Goal: Information Seeking & Learning: Learn about a topic

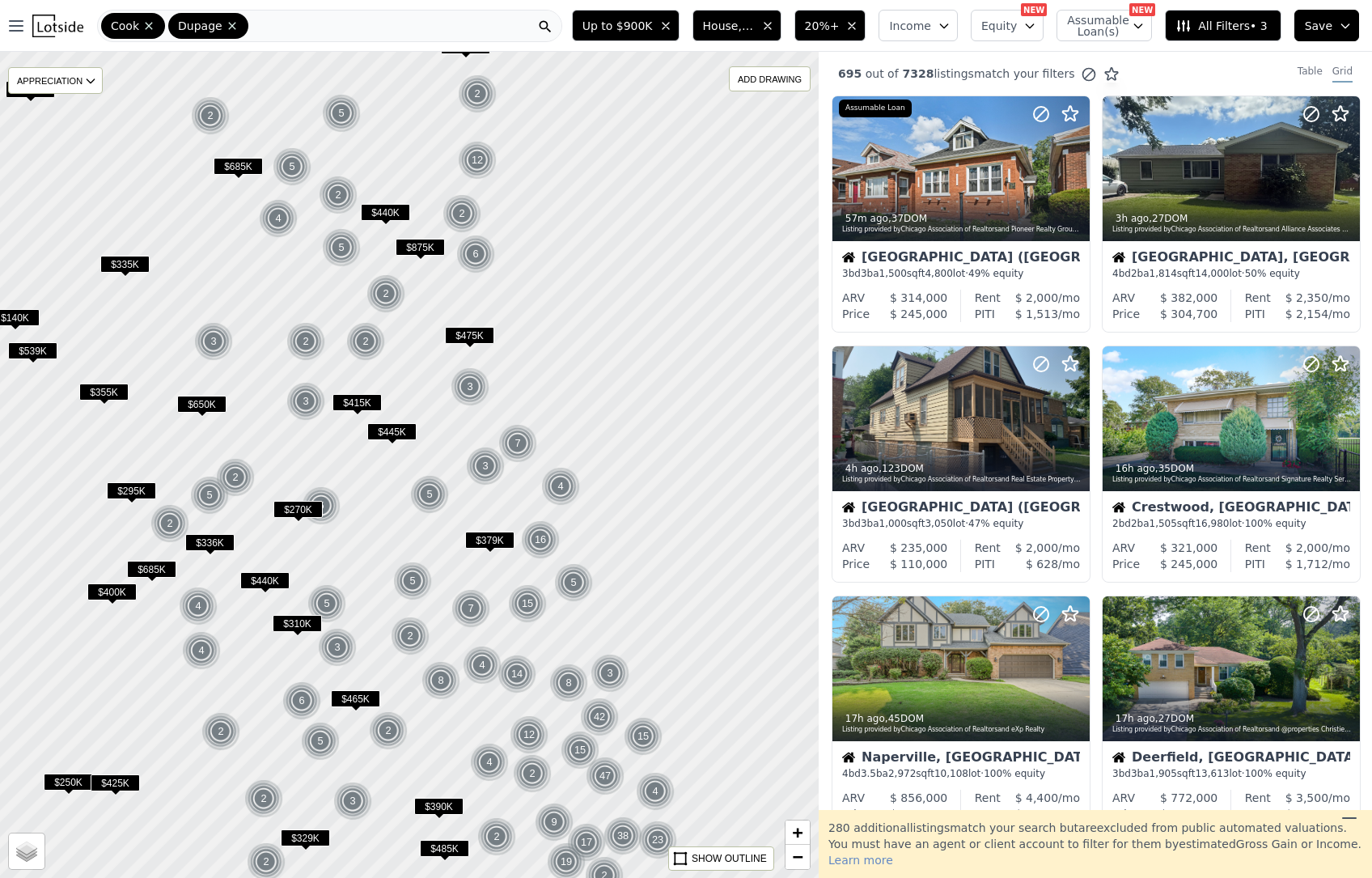
click at [313, 39] on div "Cook Dupage" at bounding box center [330, 26] width 465 height 32
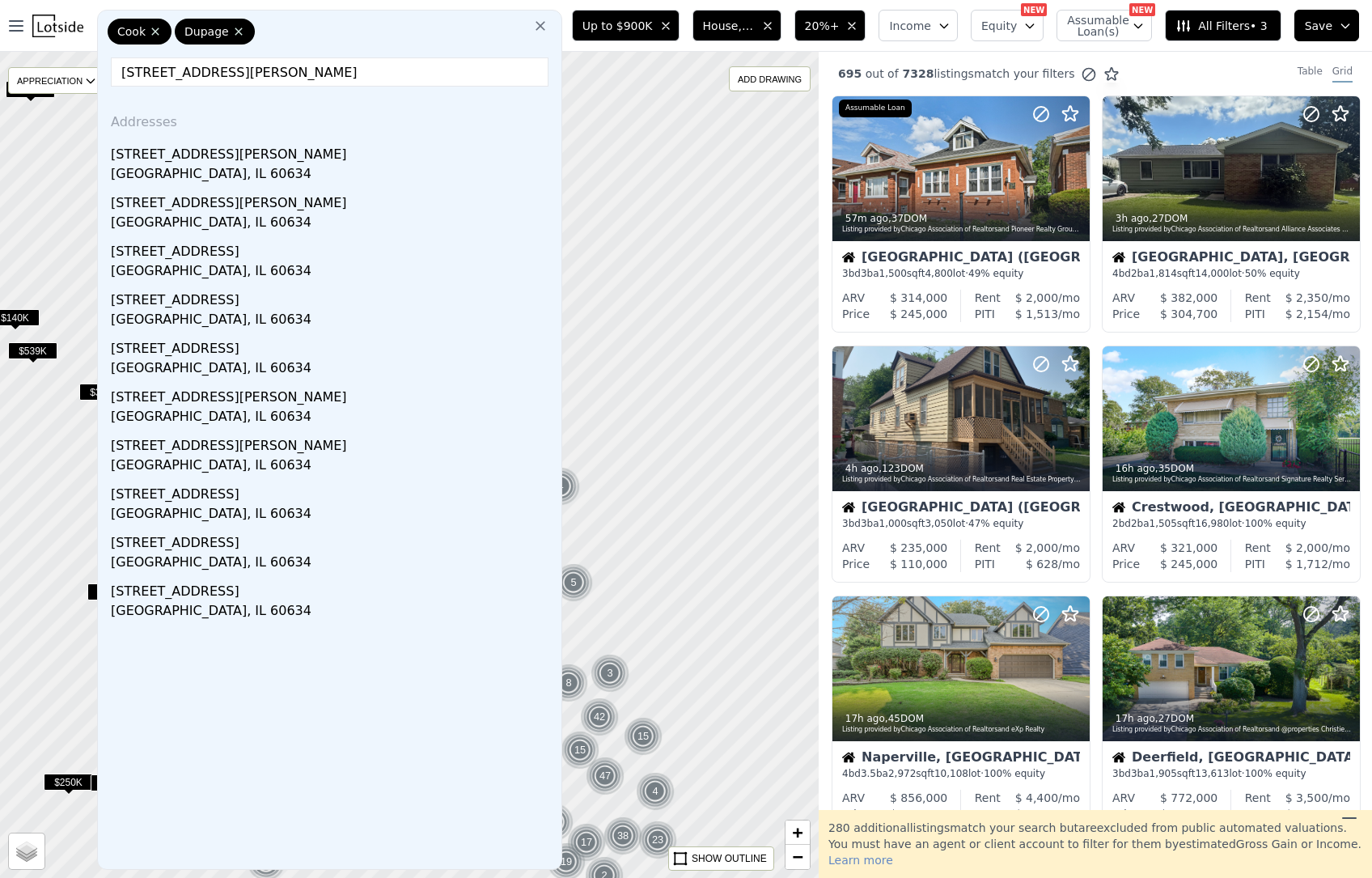
type input "[STREET_ADDRESS][PERSON_NAME]"
click at [250, 160] on div "[STREET_ADDRESS][PERSON_NAME]" at bounding box center [333, 152] width 444 height 26
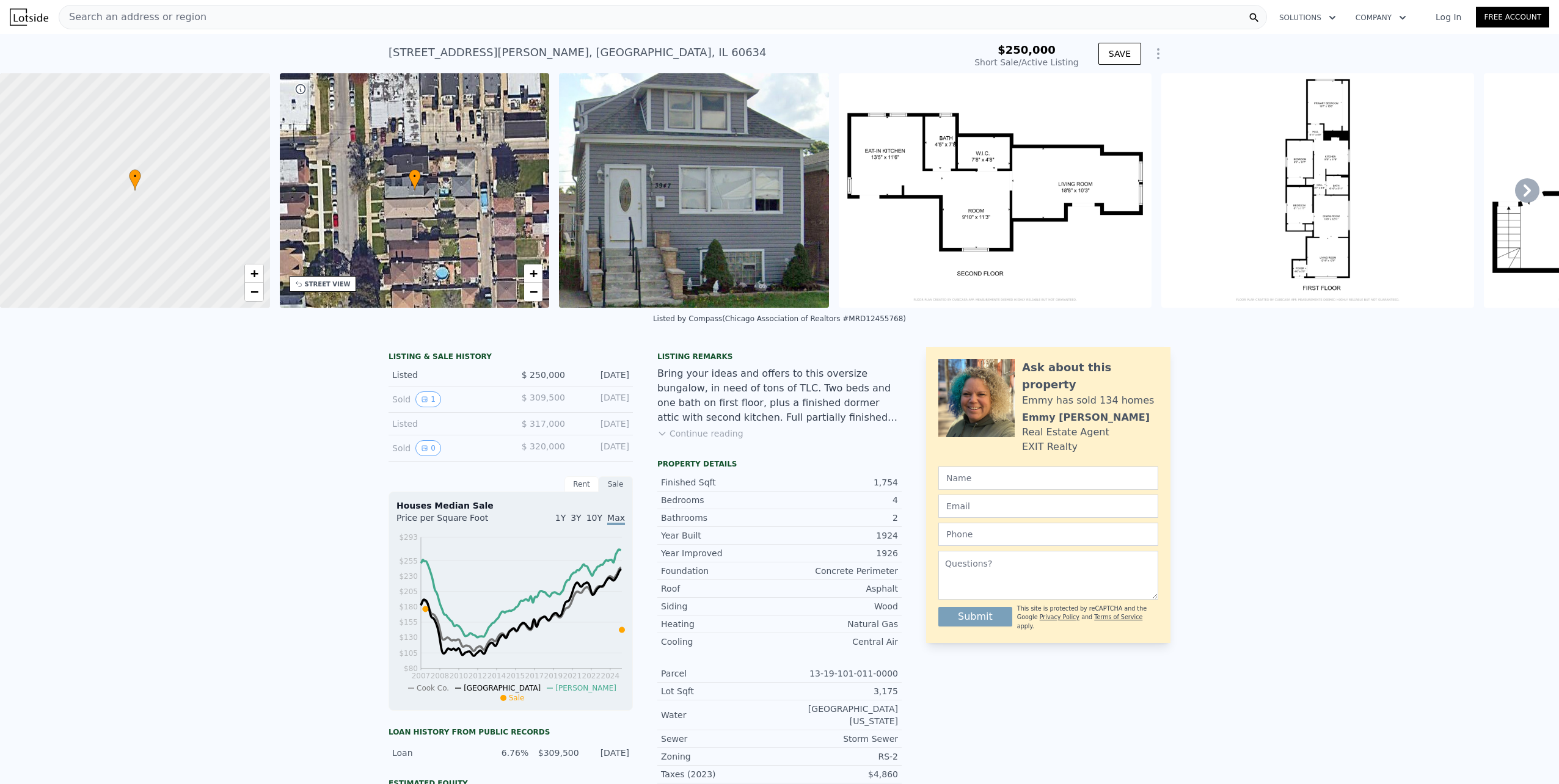
click at [553, 14] on div "Search an address or region" at bounding box center [663, 17] width 1208 height 24
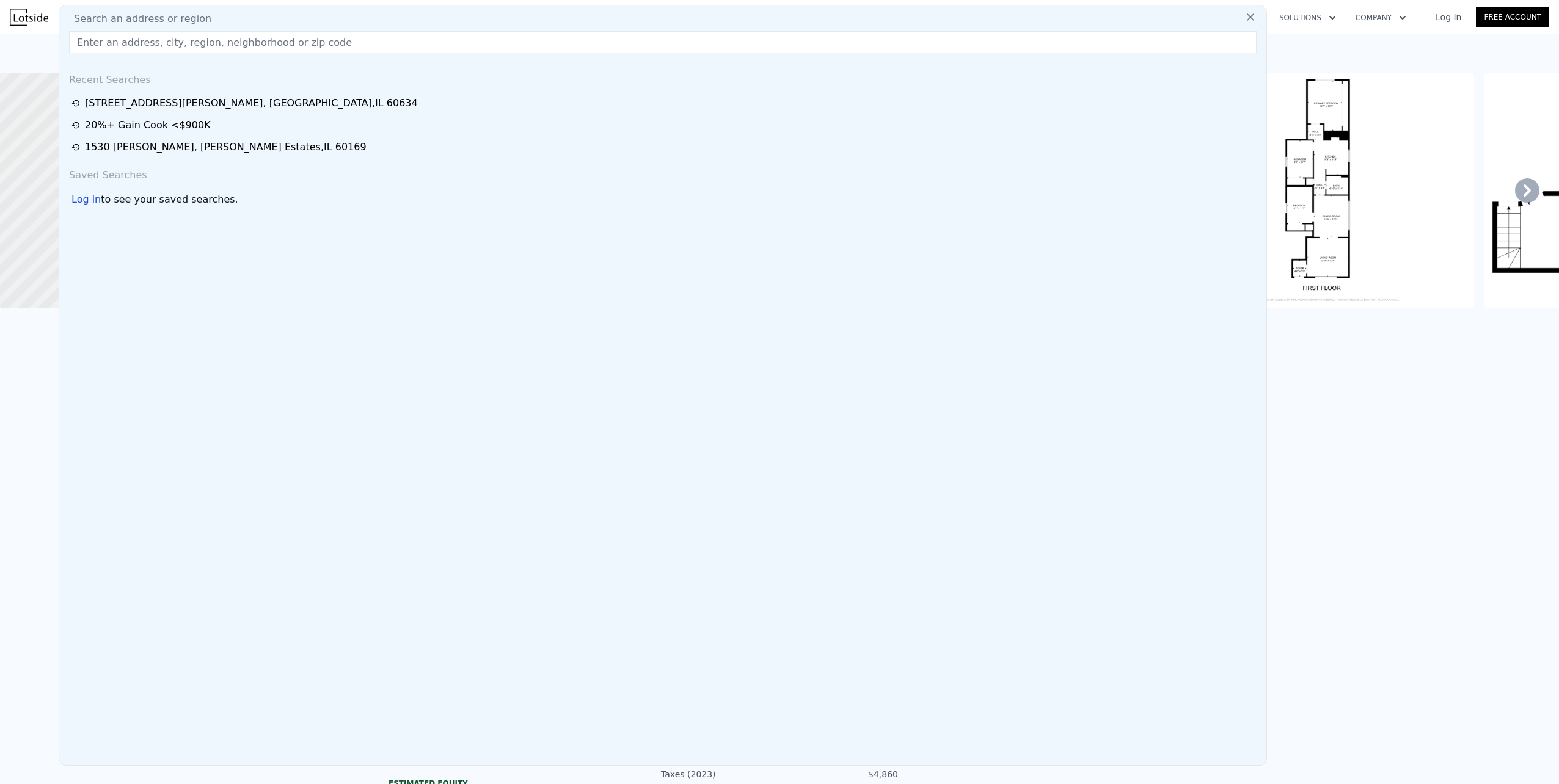
type input "[URL][DOMAIN_NAME]?"
paste input "2018 [STREET_ADDRESS][PERSON_NAME]"
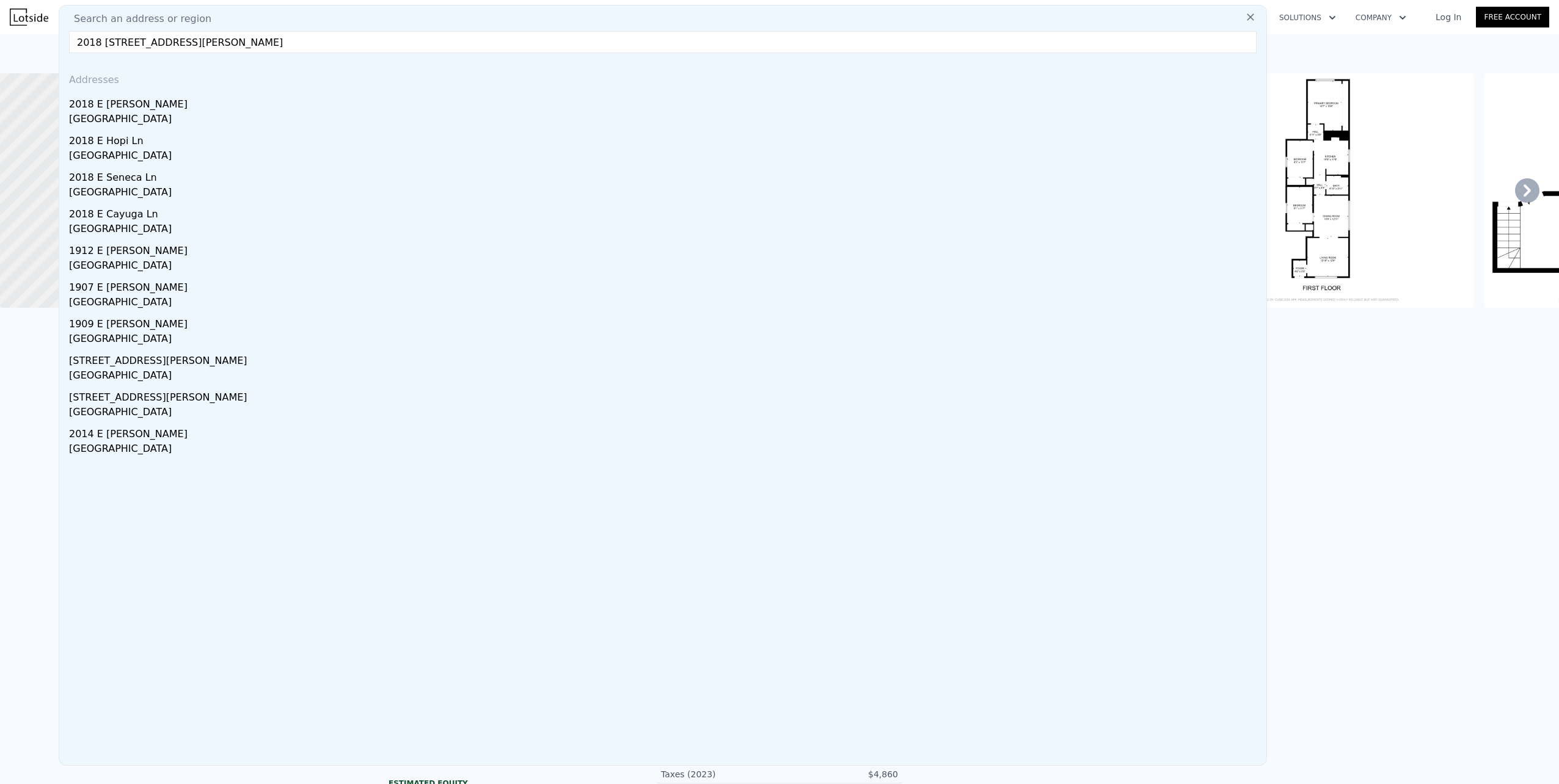
type input "2018 [STREET_ADDRESS][PERSON_NAME]"
click at [310, 101] on div "2018 E [PERSON_NAME]" at bounding box center [665, 102] width 1192 height 20
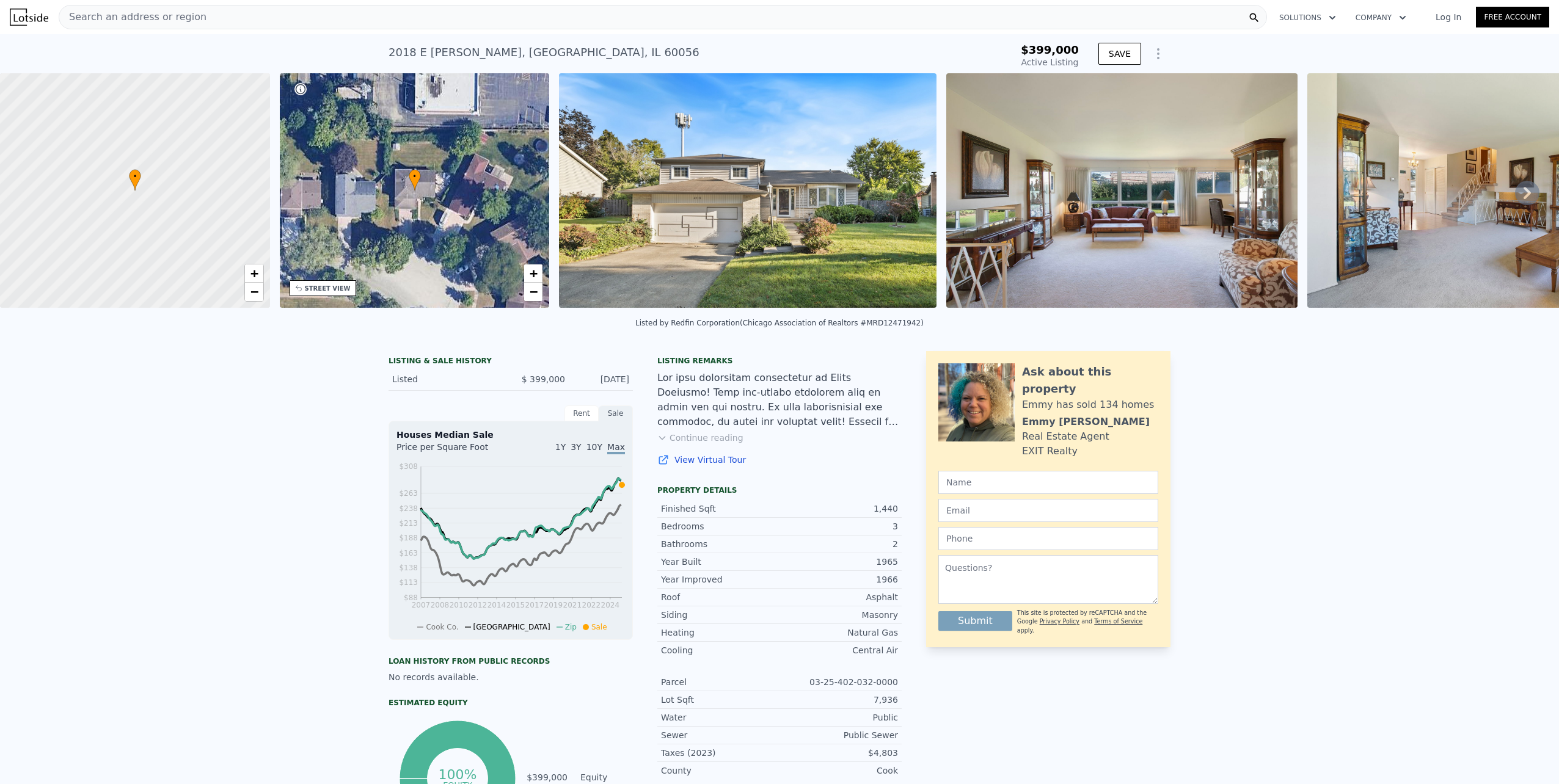
click at [452, 14] on div "Search an address or region" at bounding box center [663, 17] width 1208 height 24
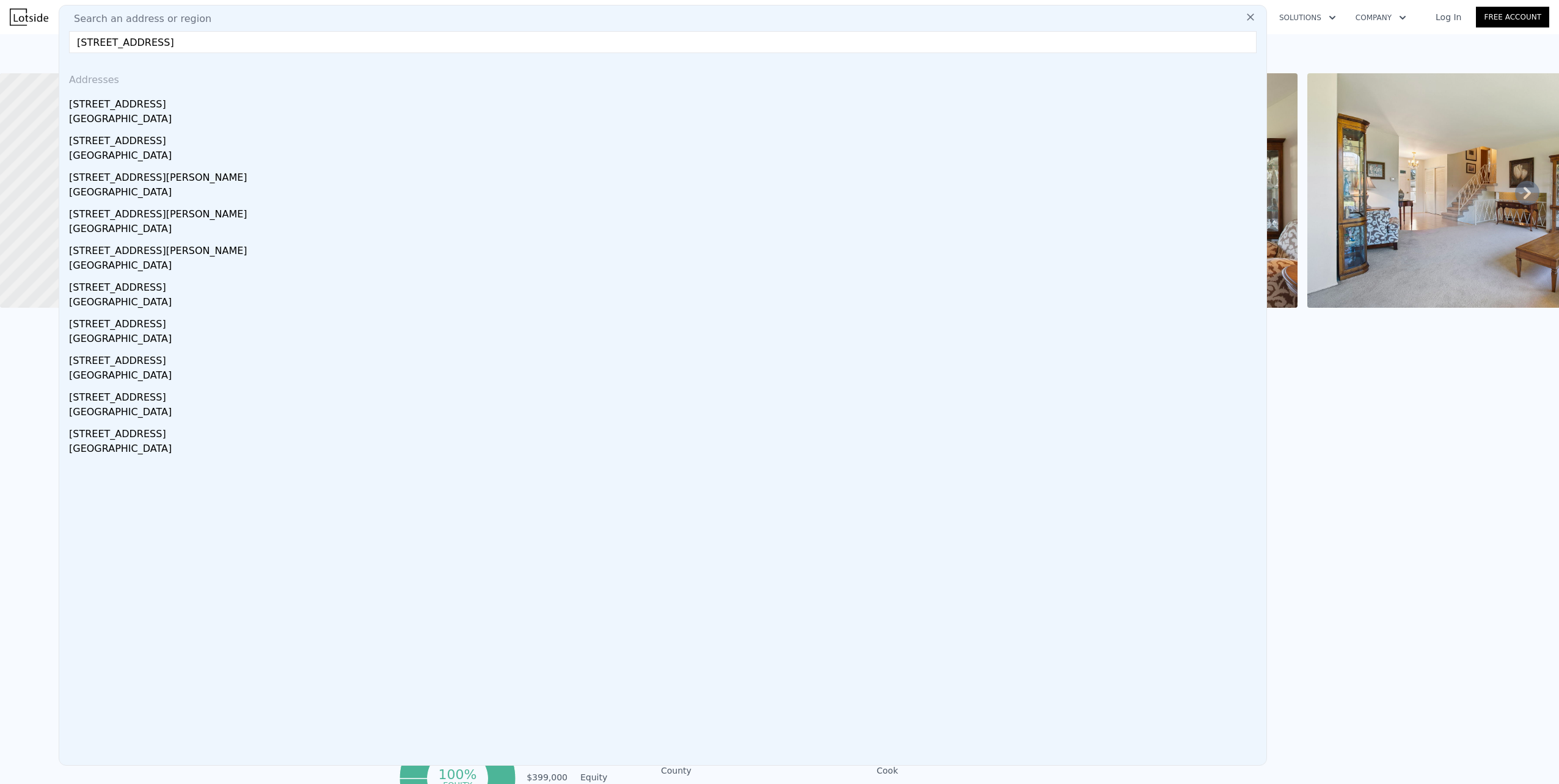
type input "[STREET_ADDRESS]"
click at [95, 102] on div "[STREET_ADDRESS]" at bounding box center [665, 102] width 1192 height 20
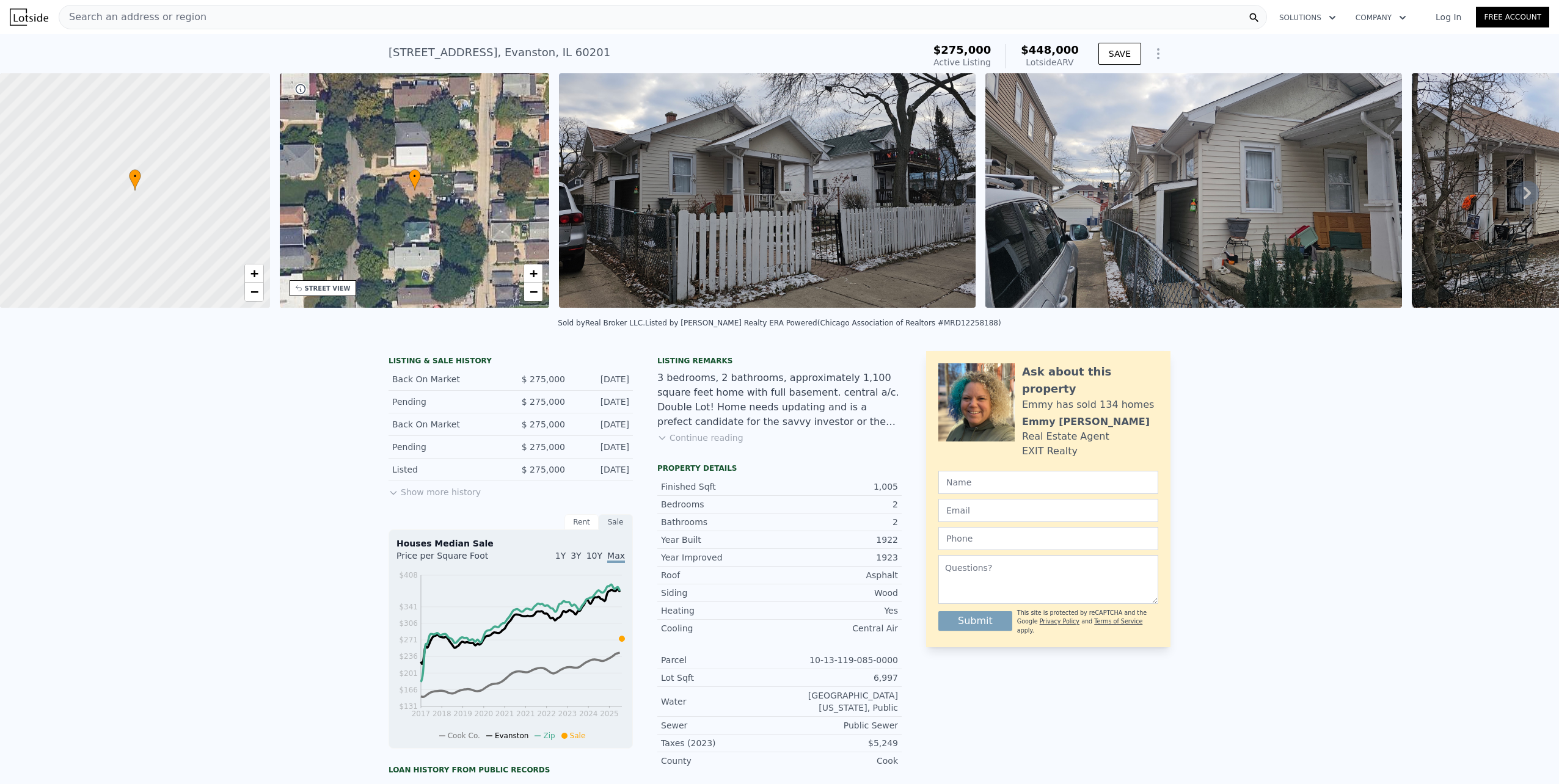
click at [478, 12] on div "Search an address or region" at bounding box center [663, 17] width 1208 height 24
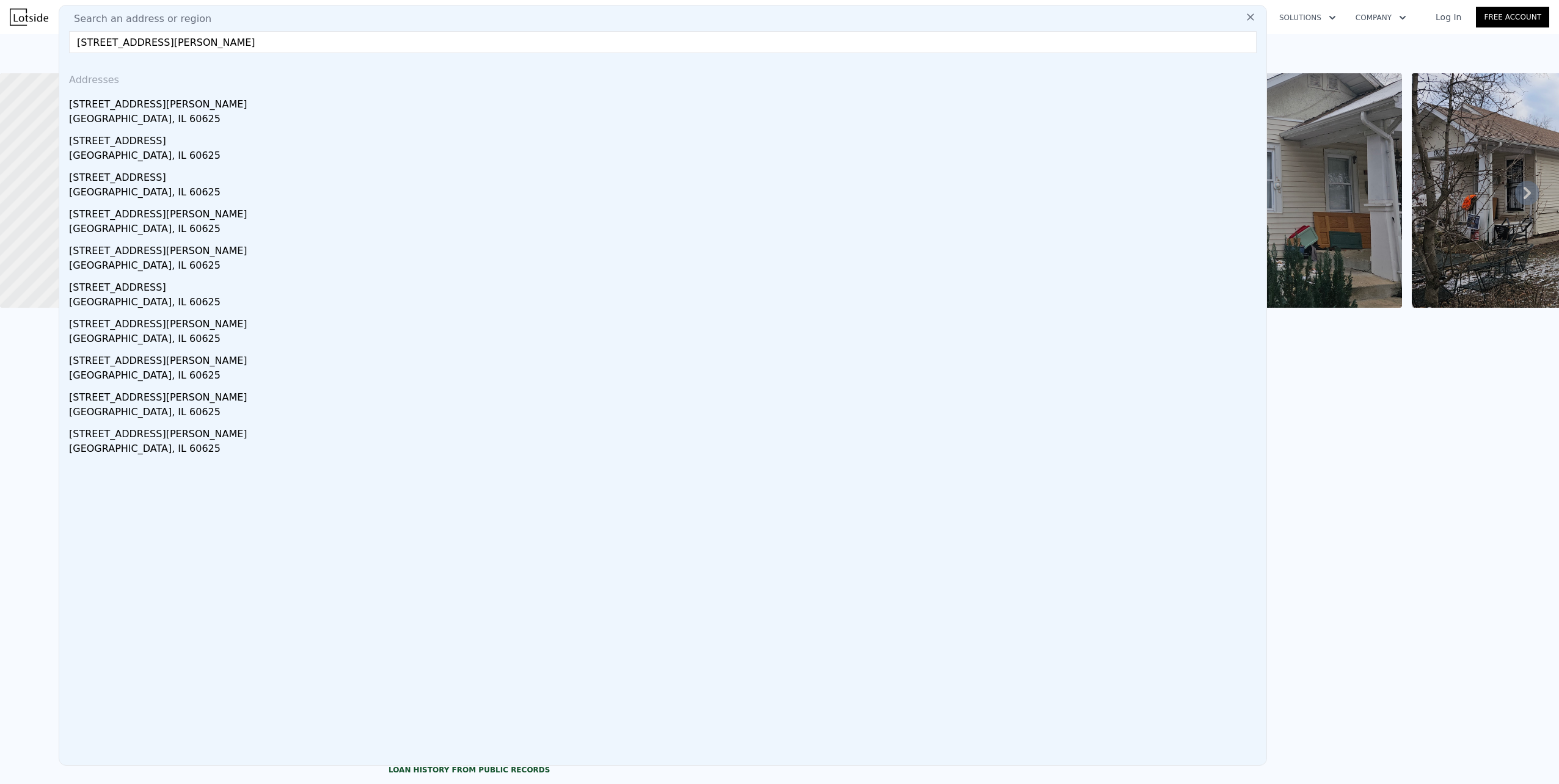
type input "[STREET_ADDRESS][PERSON_NAME]"
click at [310, 108] on div "[STREET_ADDRESS][PERSON_NAME]" at bounding box center [665, 102] width 1192 height 20
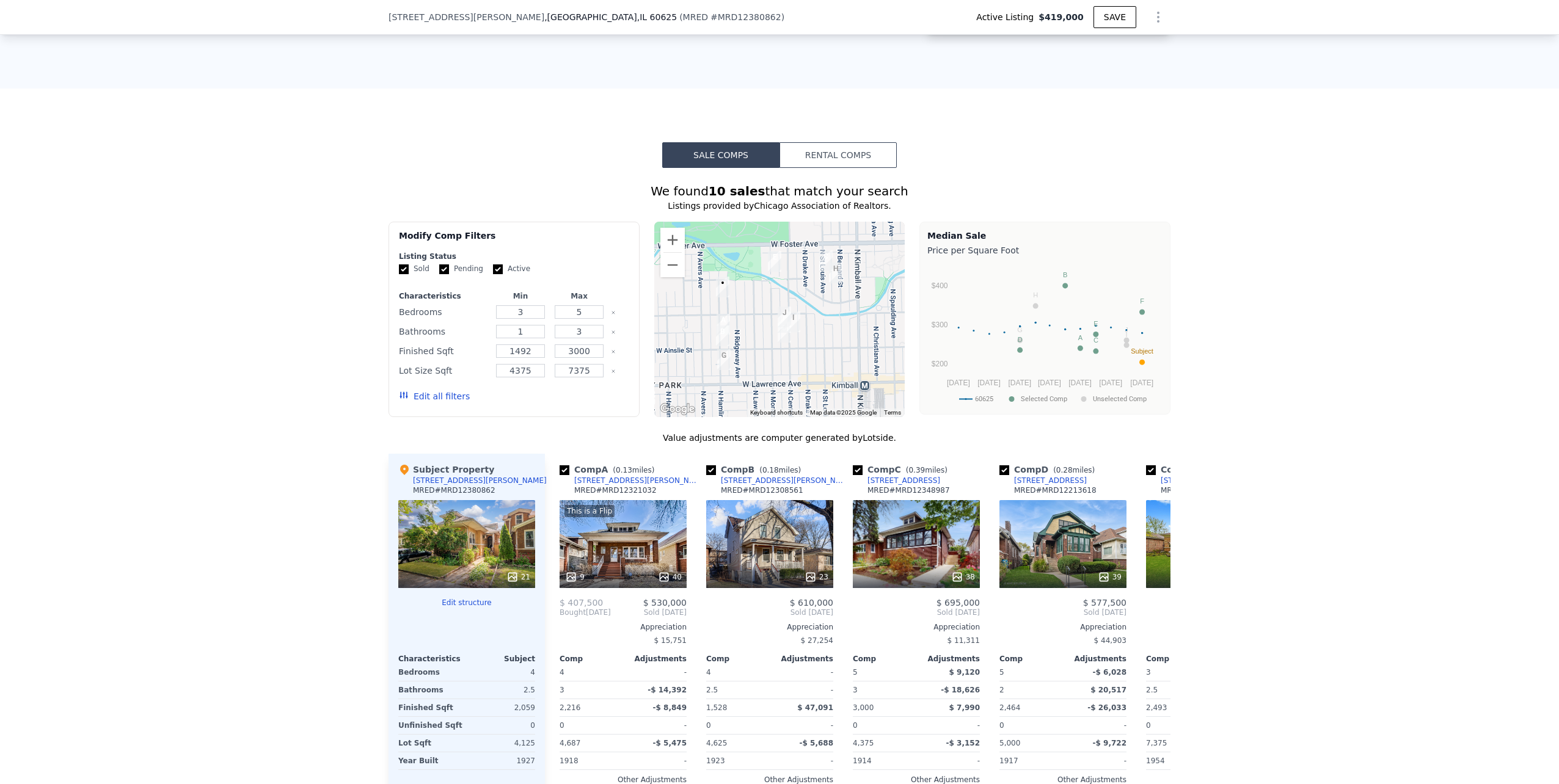
scroll to position [973, 0]
